Goal: Transaction & Acquisition: Obtain resource

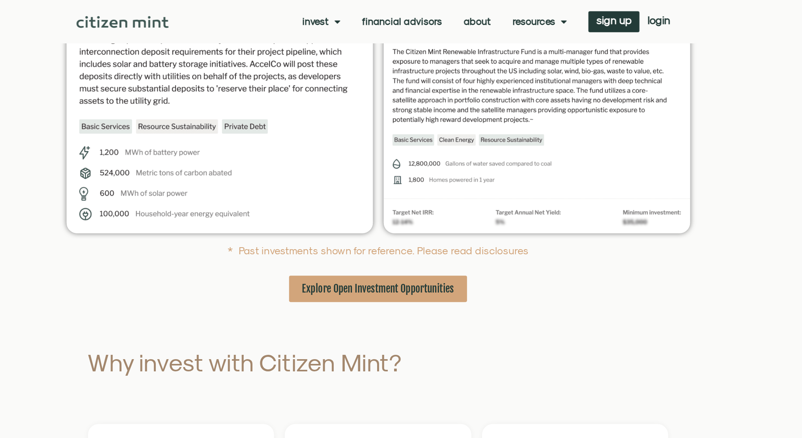
scroll to position [316, 0]
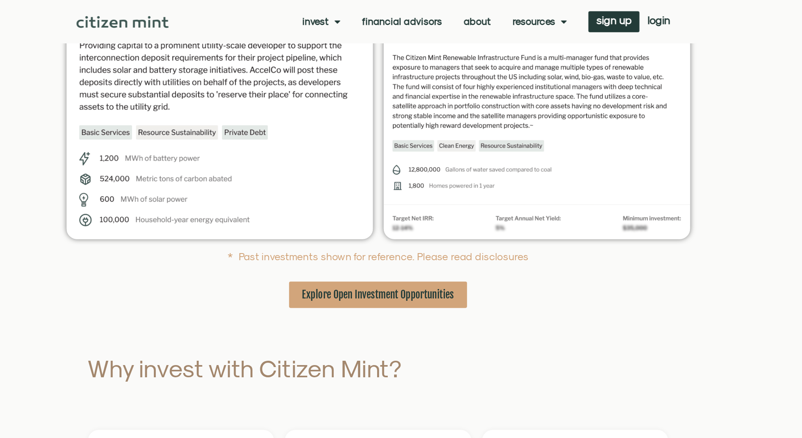
click at [376, 216] on span "Explore Open Investment Opportunities" at bounding box center [401, 217] width 112 height 10
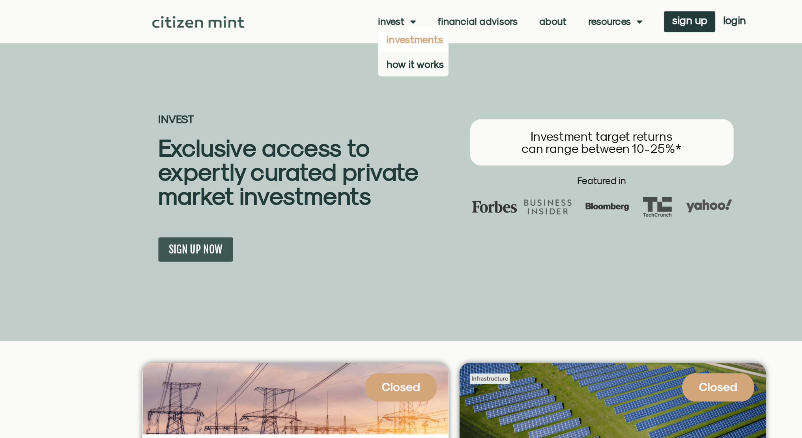
click at [358, 15] on link "Invest" at bounding box center [360, 16] width 28 height 8
click at [360, 33] on link "investments" at bounding box center [372, 29] width 52 height 18
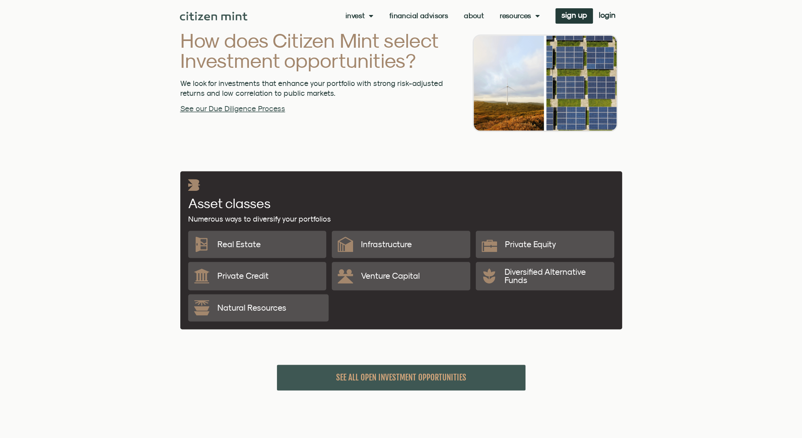
scroll to position [1572, 0]
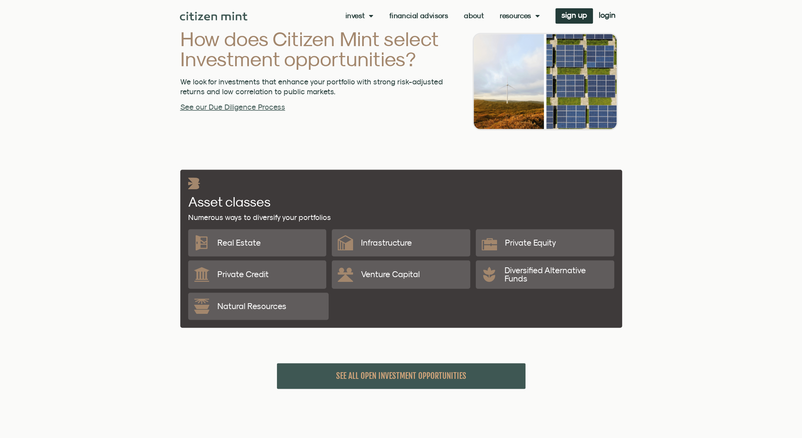
click at [248, 239] on p "Real Estate" at bounding box center [238, 243] width 43 height 8
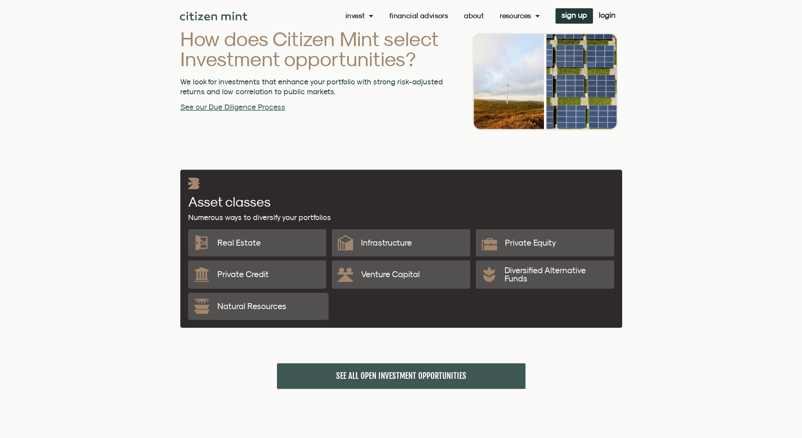
click at [369, 371] on span "SEE ALL OPEN INVESTMENT OPPORTUNITIES" at bounding box center [401, 376] width 130 height 10
